Goal: Information Seeking & Learning: Get advice/opinions

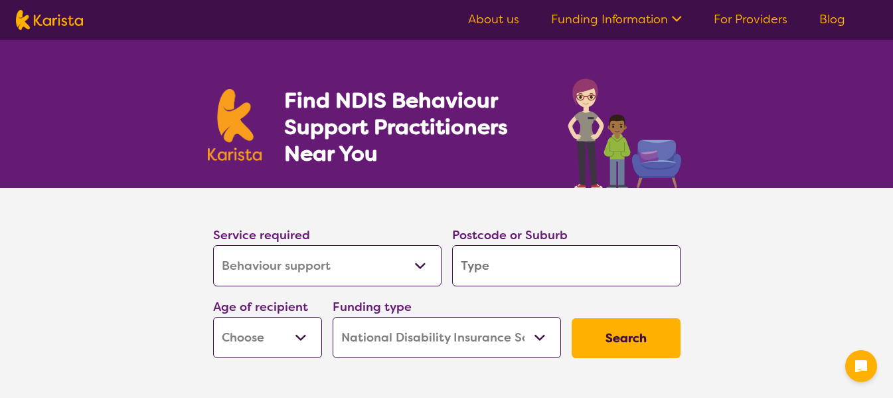
select select "Behaviour support"
select select "NDIS"
select select "Behaviour support"
select select "NDIS"
click at [544, 257] on input "search" at bounding box center [566, 265] width 228 height 41
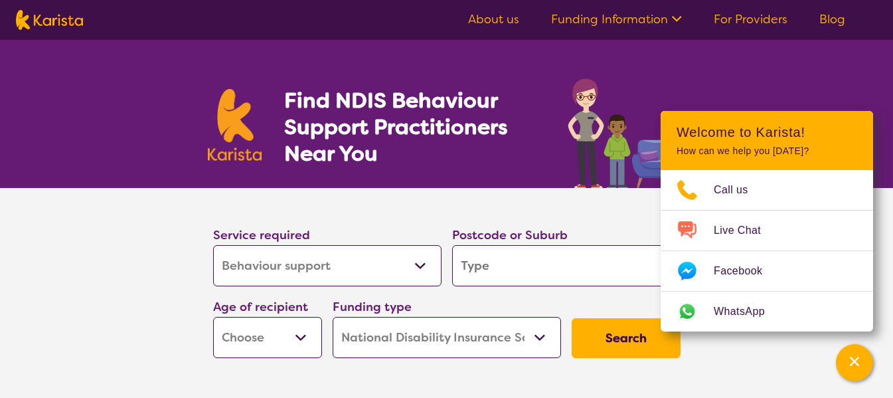
type input "2"
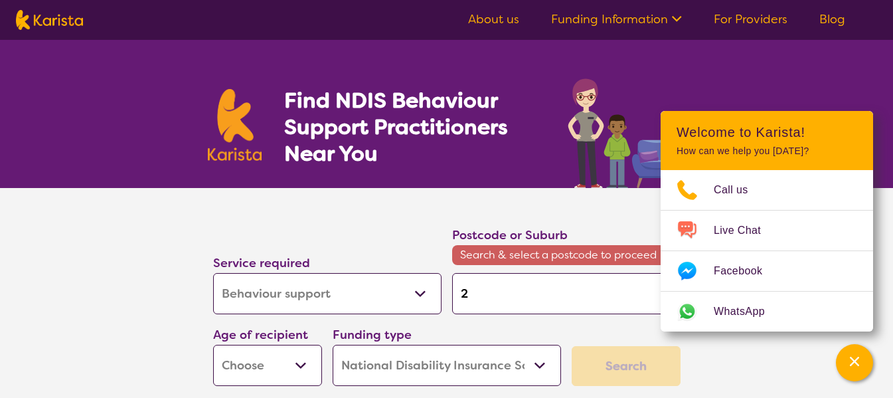
type input "24"
type input "246"
type input "2460"
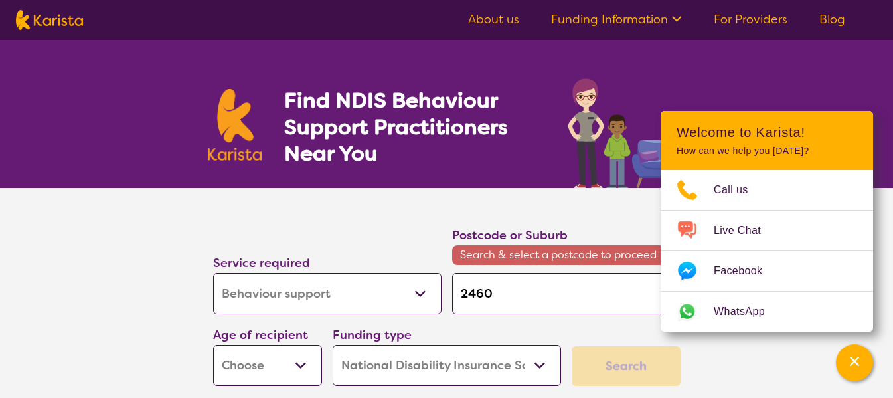
type input "2460"
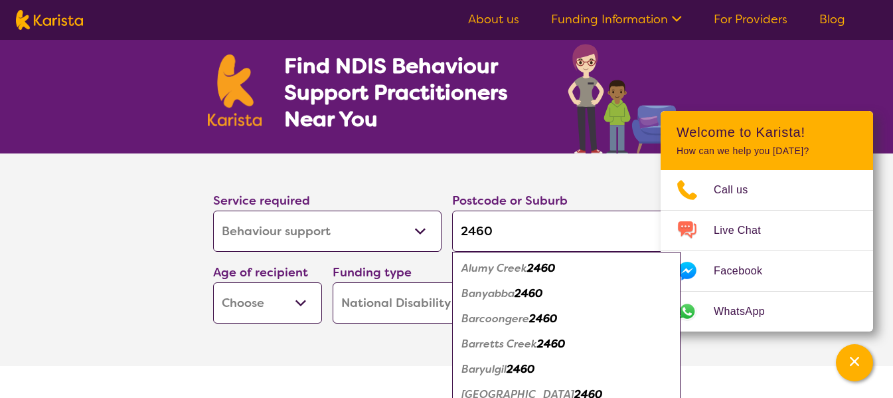
scroll to position [66, 0]
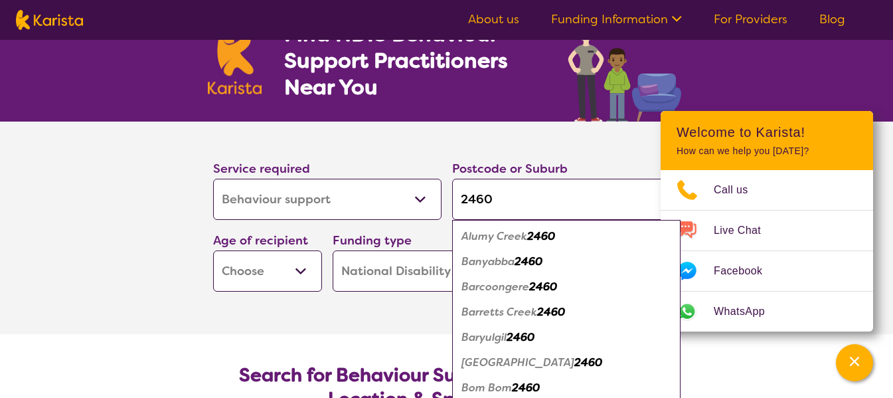
click at [313, 308] on section "Service required Allied Health Assistant Assessment ([MEDICAL_DATA] or [MEDICAL…" at bounding box center [446, 227] width 531 height 212
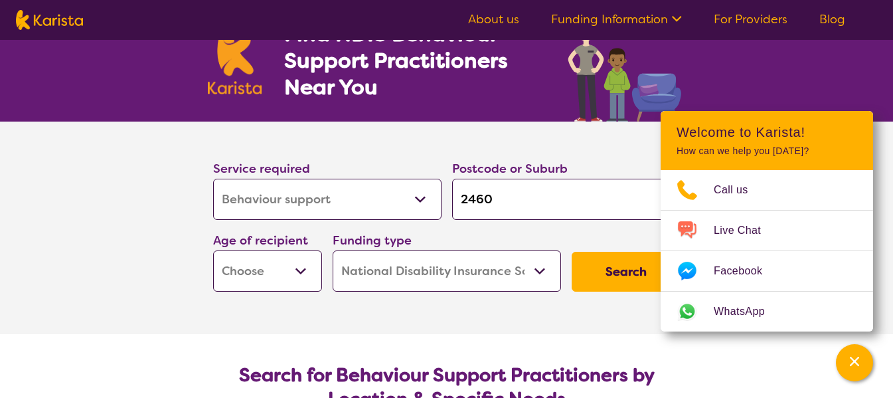
click at [570, 204] on input "2460" at bounding box center [566, 199] width 228 height 41
type input "2460"
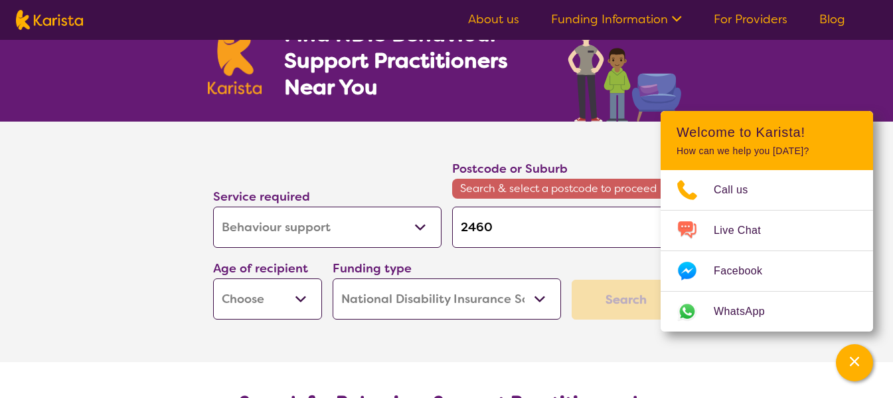
type input "2460 g"
click at [524, 220] on input "2460 g" at bounding box center [566, 226] width 228 height 41
type input "2460"
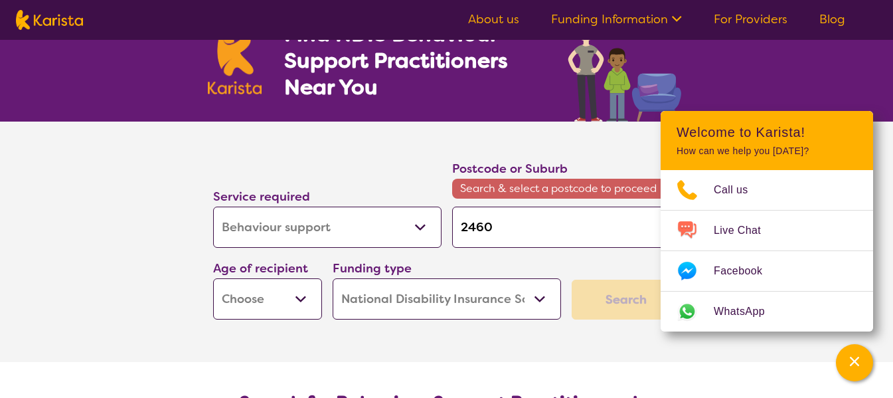
type input "2460"
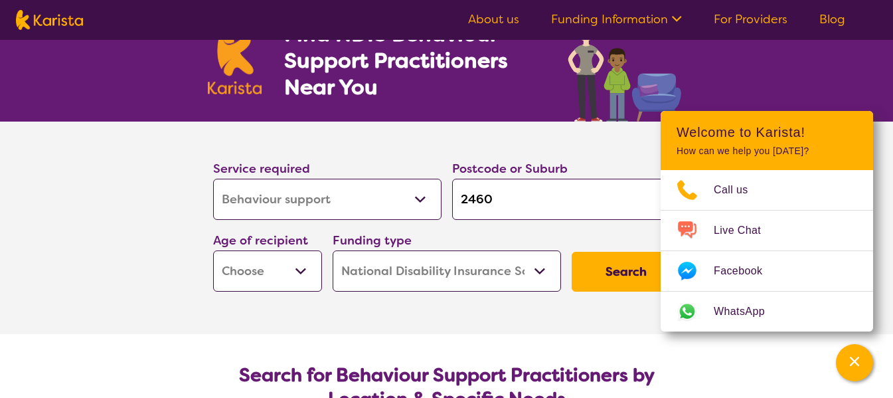
type input "246"
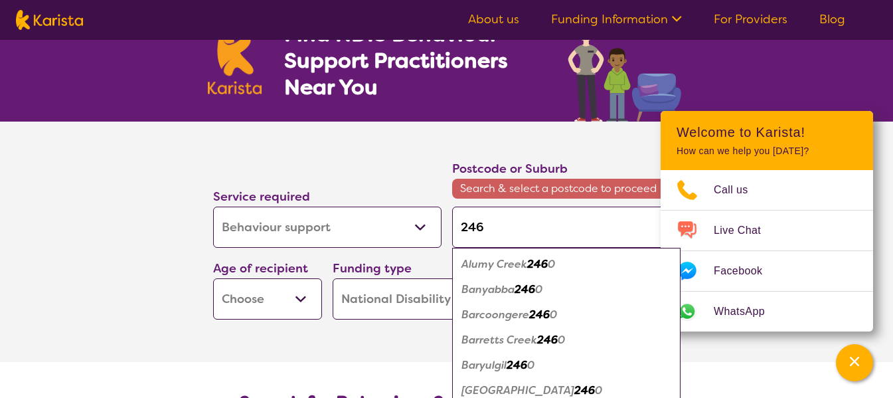
type input "2460"
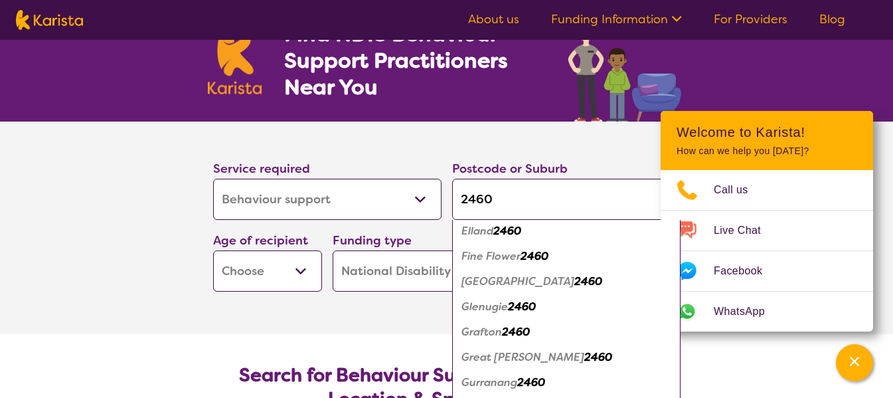
scroll to position [929, 0]
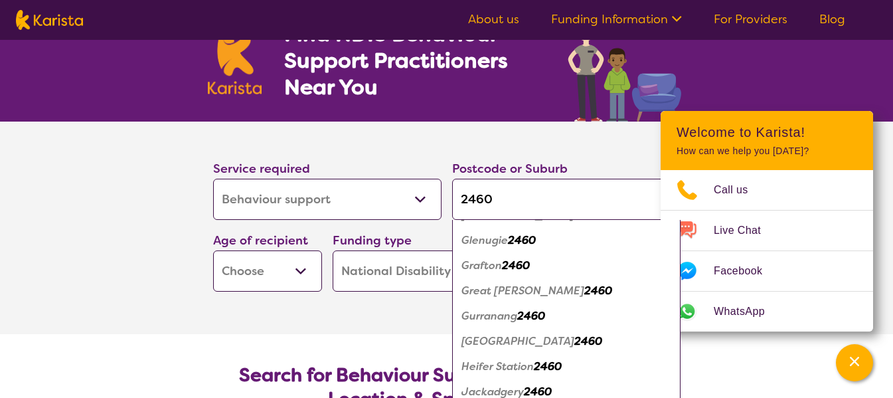
click at [516, 264] on em "2460" at bounding box center [516, 265] width 28 height 14
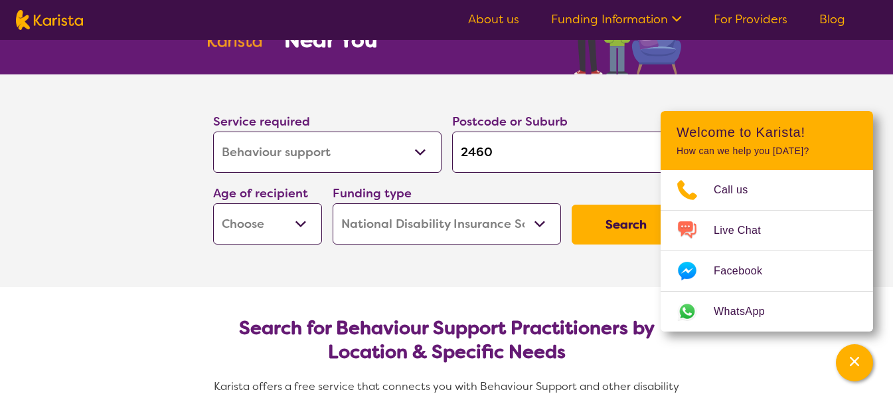
scroll to position [133, 0]
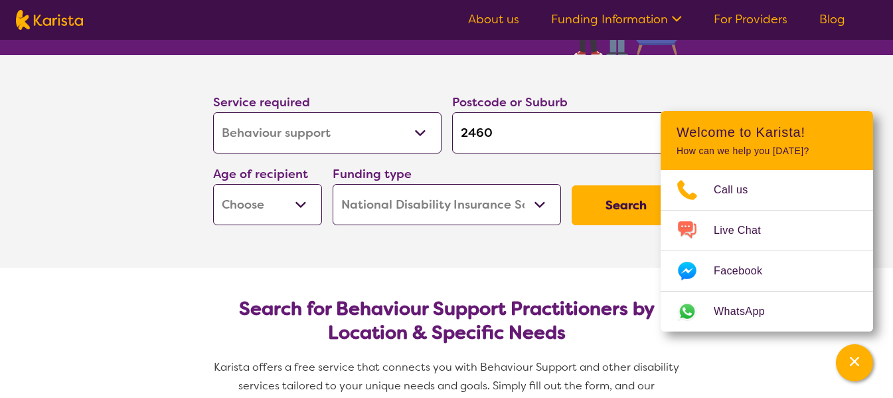
click at [610, 207] on button "Search" at bounding box center [626, 205] width 109 height 40
click at [286, 206] on select "Early Childhood - 0 to 9 Child - 10 to 11 Adolescent - 12 to 17 Adult - 18 to 6…" at bounding box center [267, 204] width 109 height 41
select select "CH"
click at [213, 184] on select "Early Childhood - 0 to 9 Child - 10 to 11 Adolescent - 12 to 17 Adult - 18 to 6…" at bounding box center [267, 204] width 109 height 41
select select "CH"
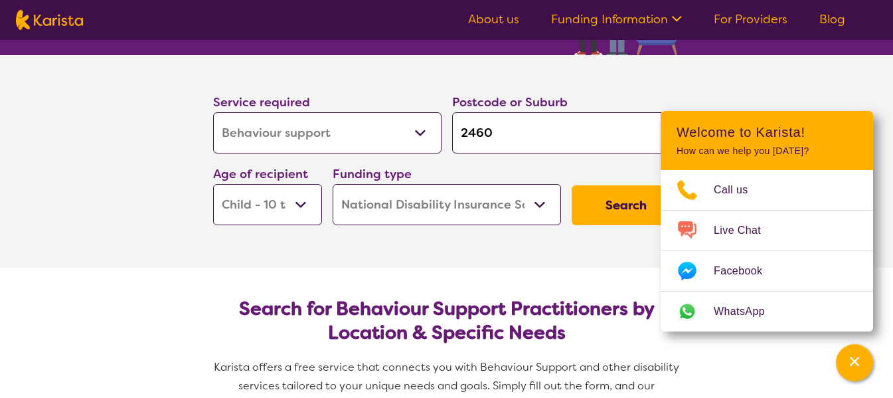
click at [595, 205] on button "Search" at bounding box center [626, 205] width 109 height 40
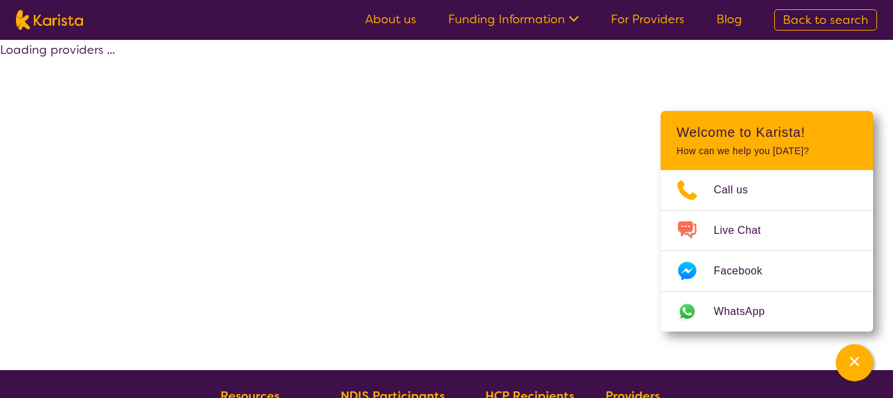
select select "by_score"
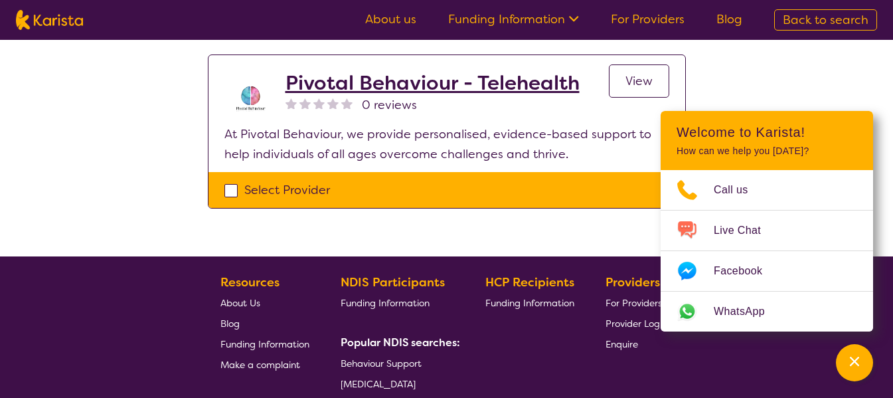
scroll to position [398, 0]
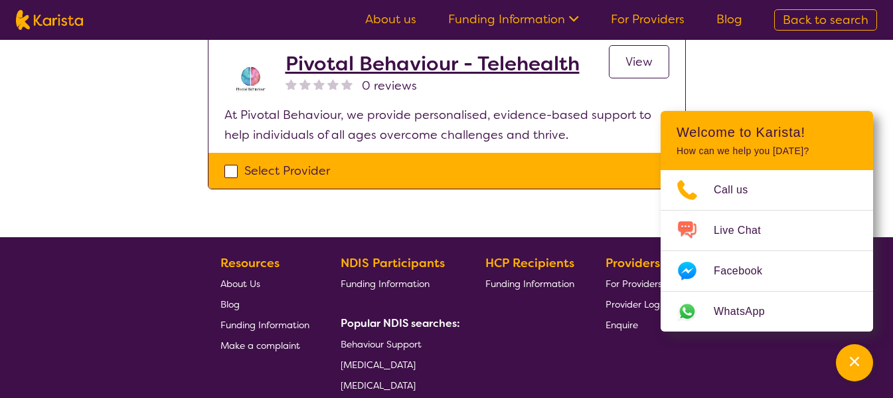
scroll to position [199, 0]
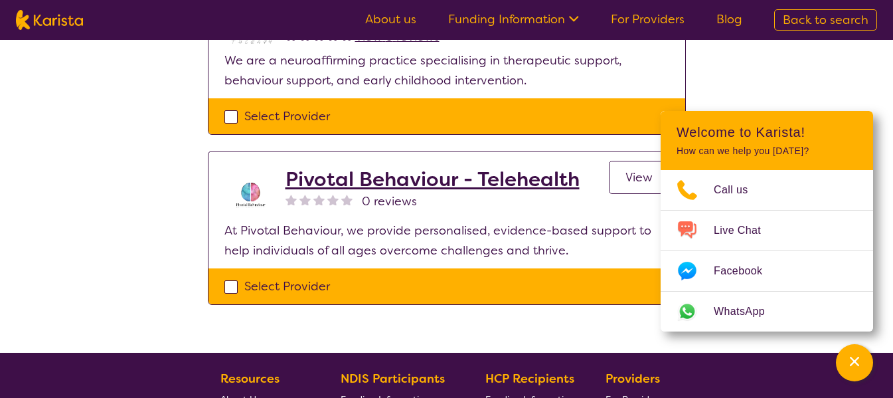
select select "Behaviour support"
select select "CH"
select select "NDIS"
select select "Behaviour support"
select select "CH"
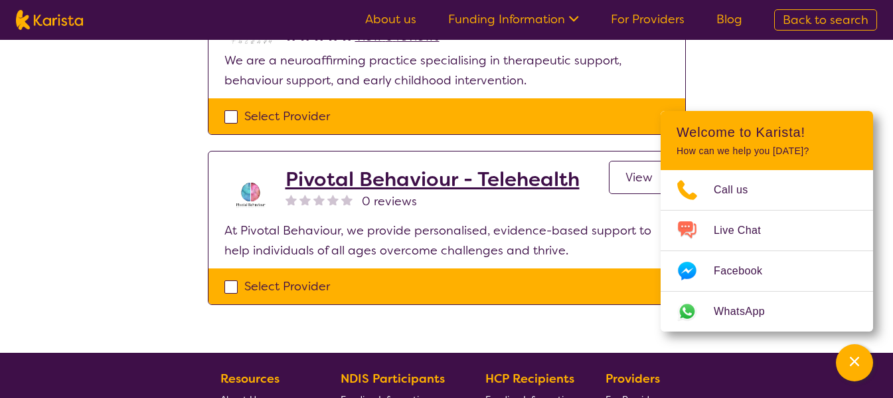
select select "NDIS"
